Goal: Find specific page/section: Find specific page/section

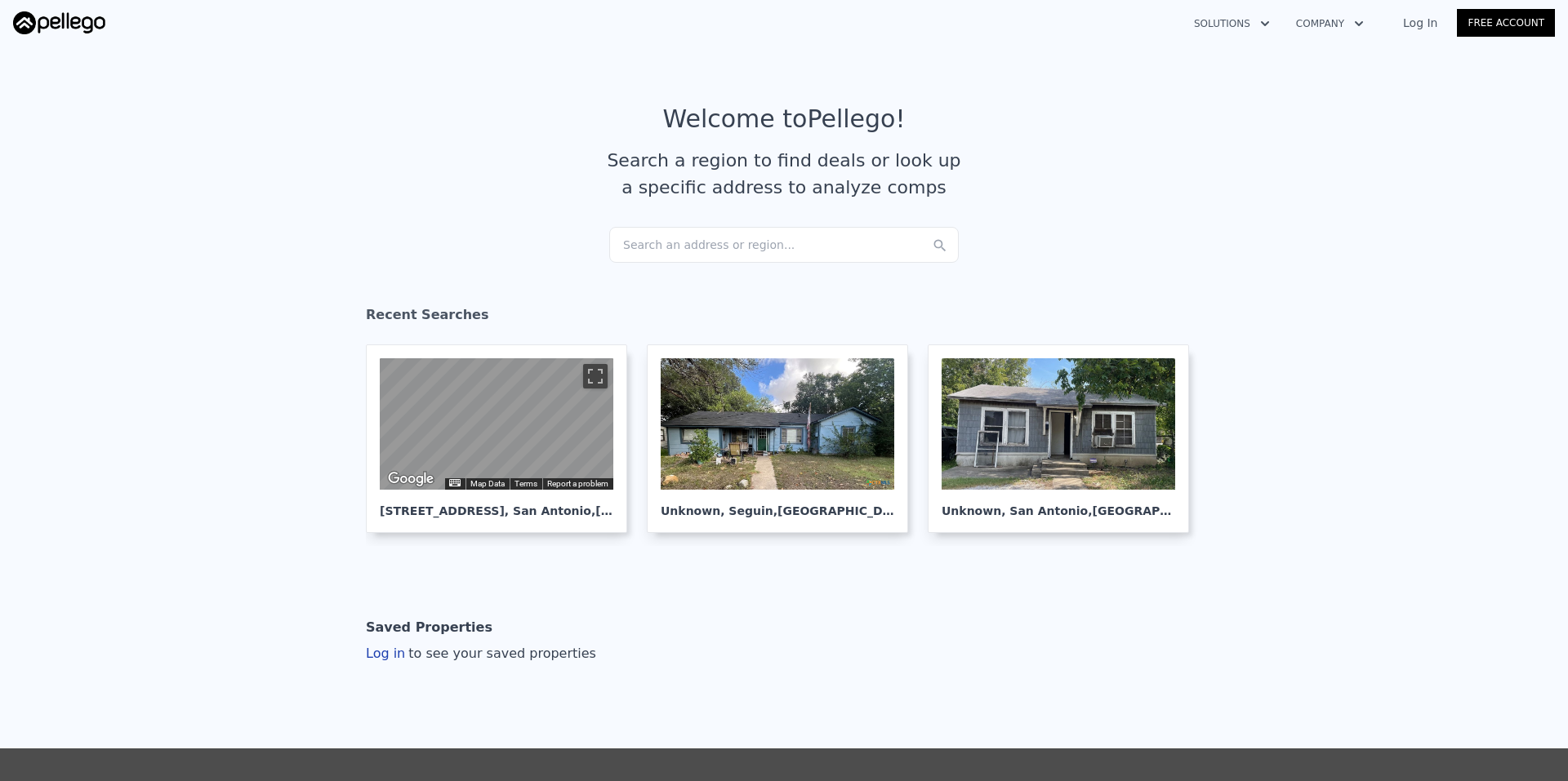
click at [727, 235] on div "Search an address or region..." at bounding box center [784, 245] width 350 height 36
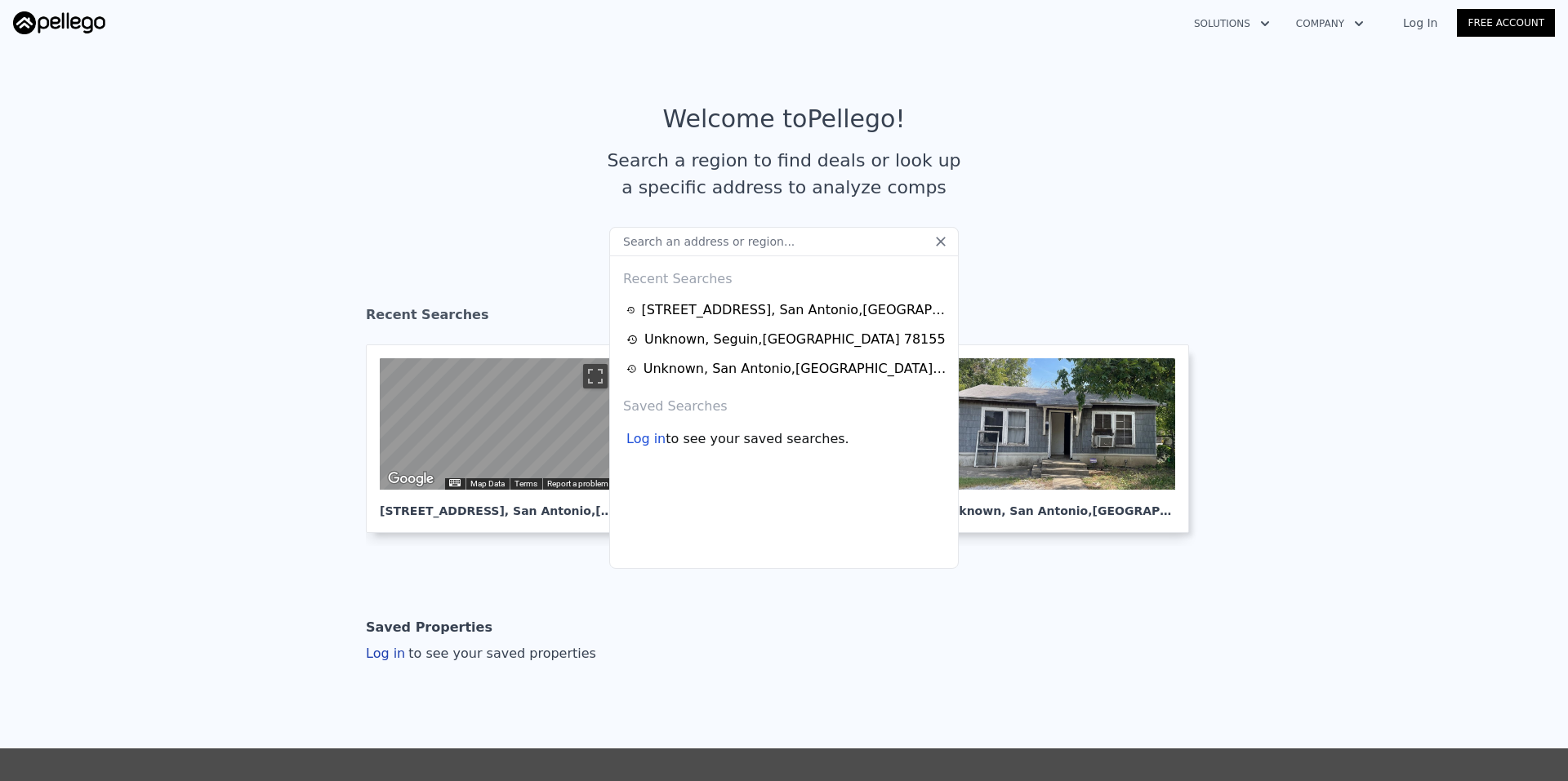
type input "new one-piece toilet"
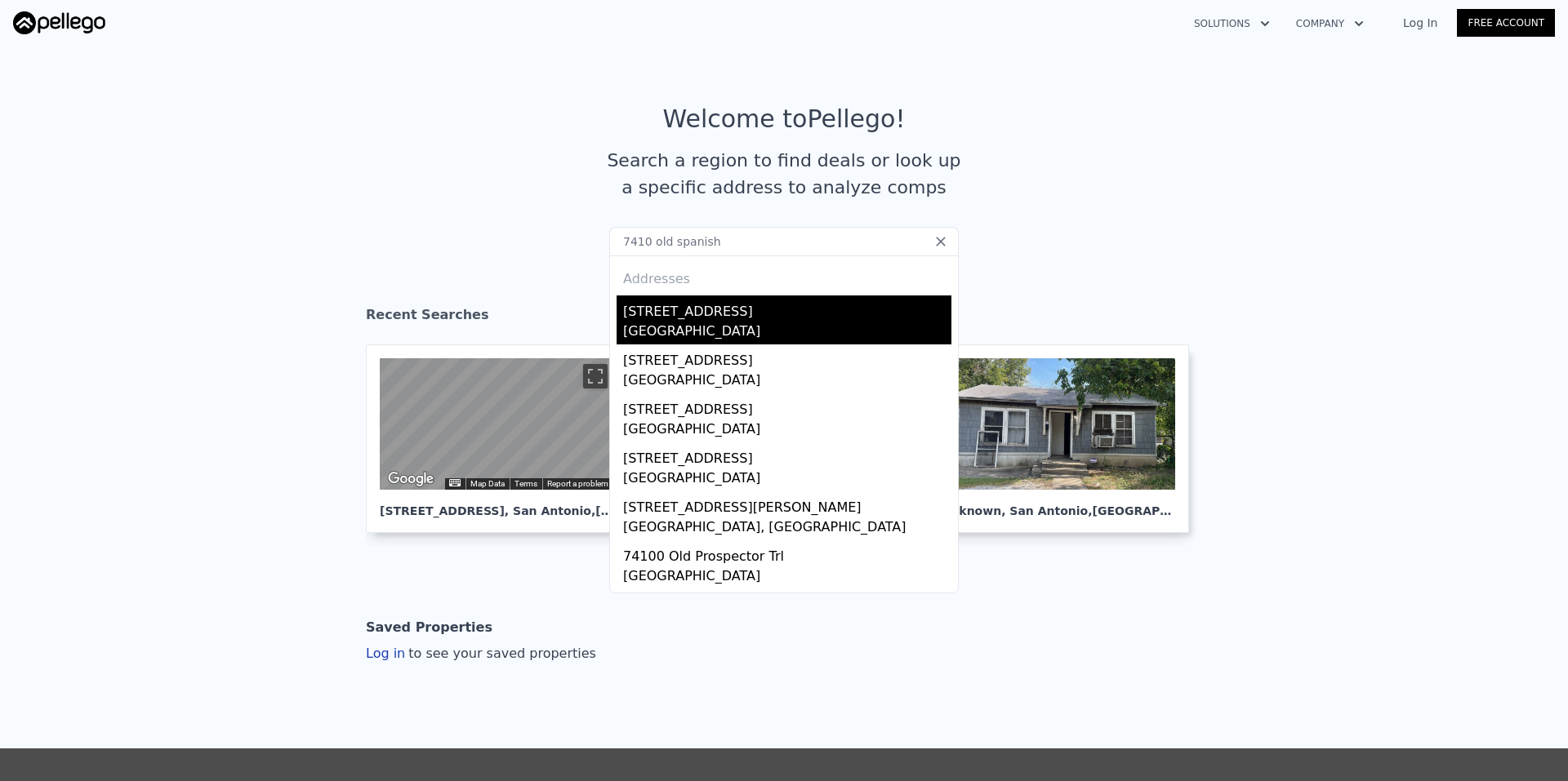
type input "7410 old spanish"
click at [685, 309] on div "[STREET_ADDRESS]" at bounding box center [787, 308] width 328 height 26
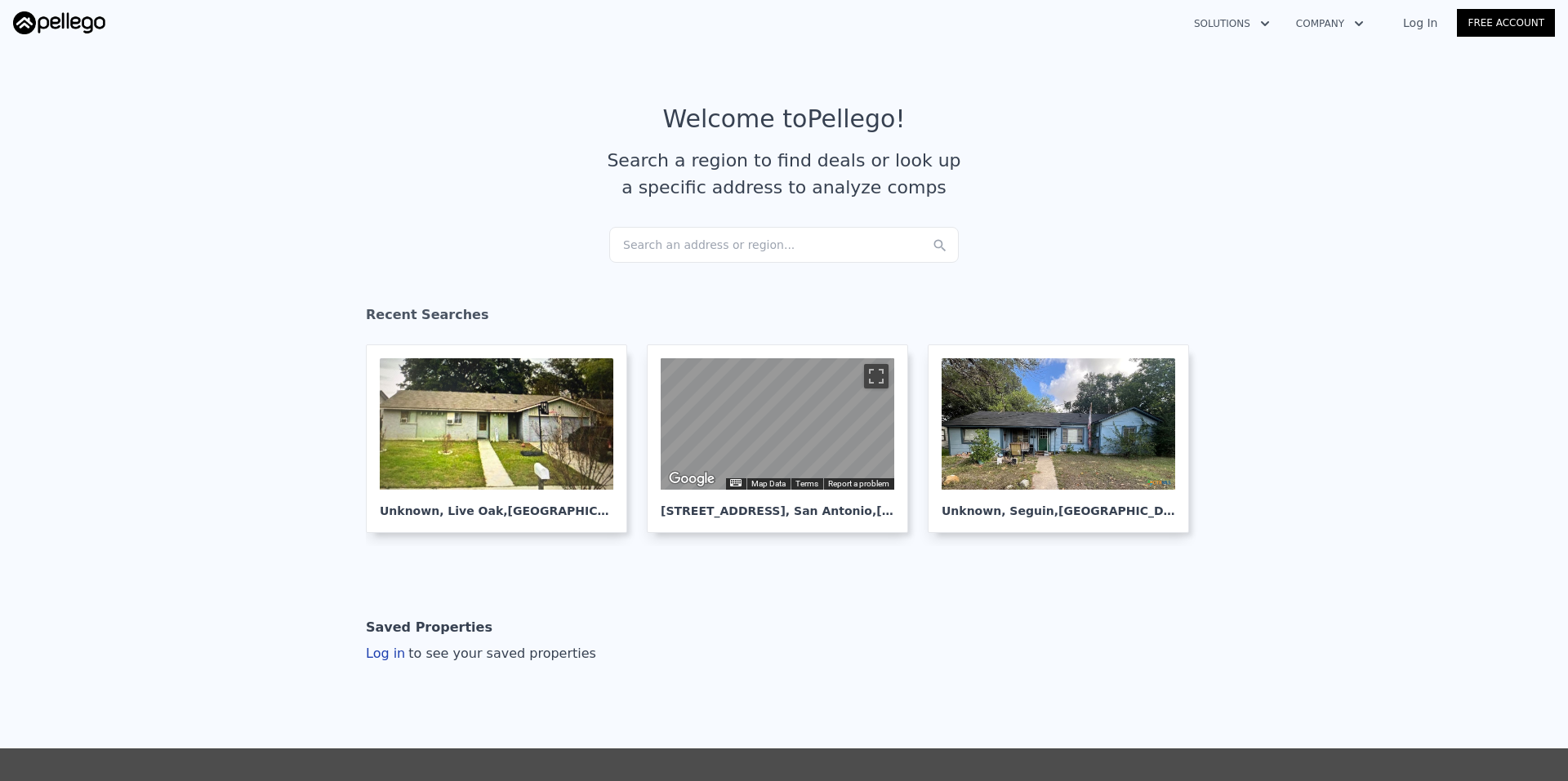
click at [776, 240] on div "Search an address or region..." at bounding box center [784, 245] width 350 height 36
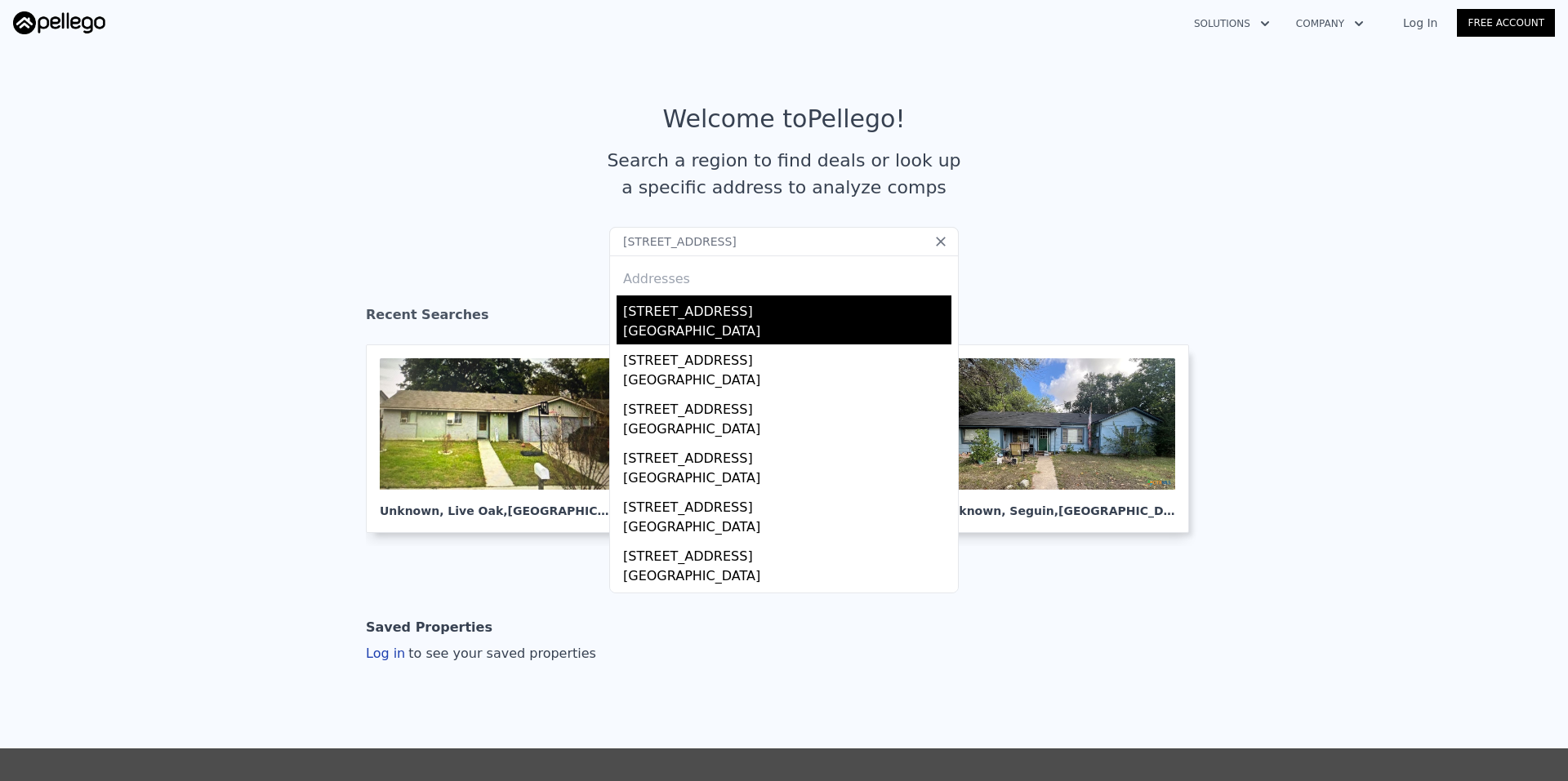
type input "[STREET_ADDRESS]"
click at [679, 325] on div "[GEOGRAPHIC_DATA]" at bounding box center [787, 333] width 328 height 23
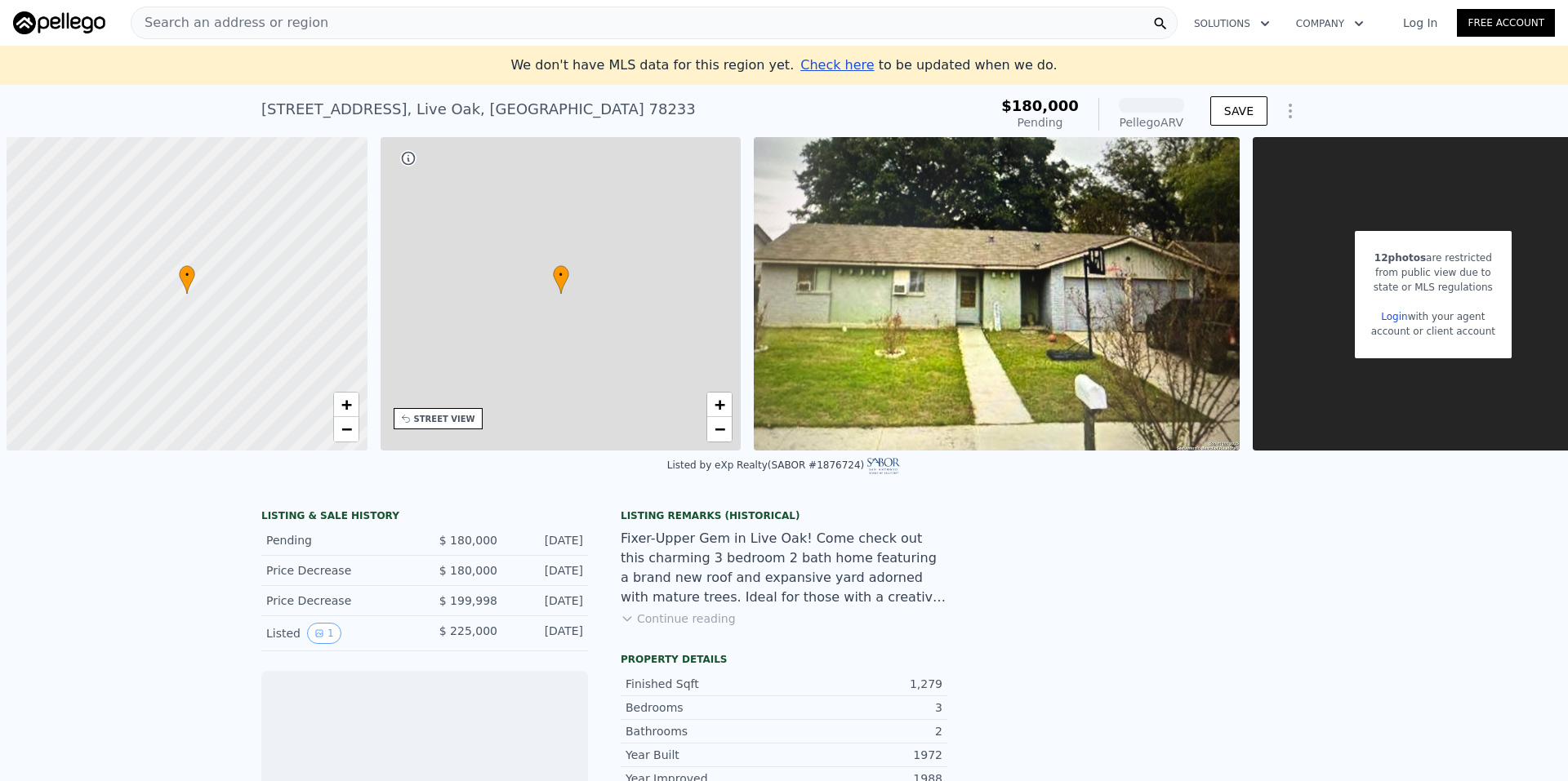
scroll to position [0, 6]
